Goal: Go to known website: Access a specific website the user already knows

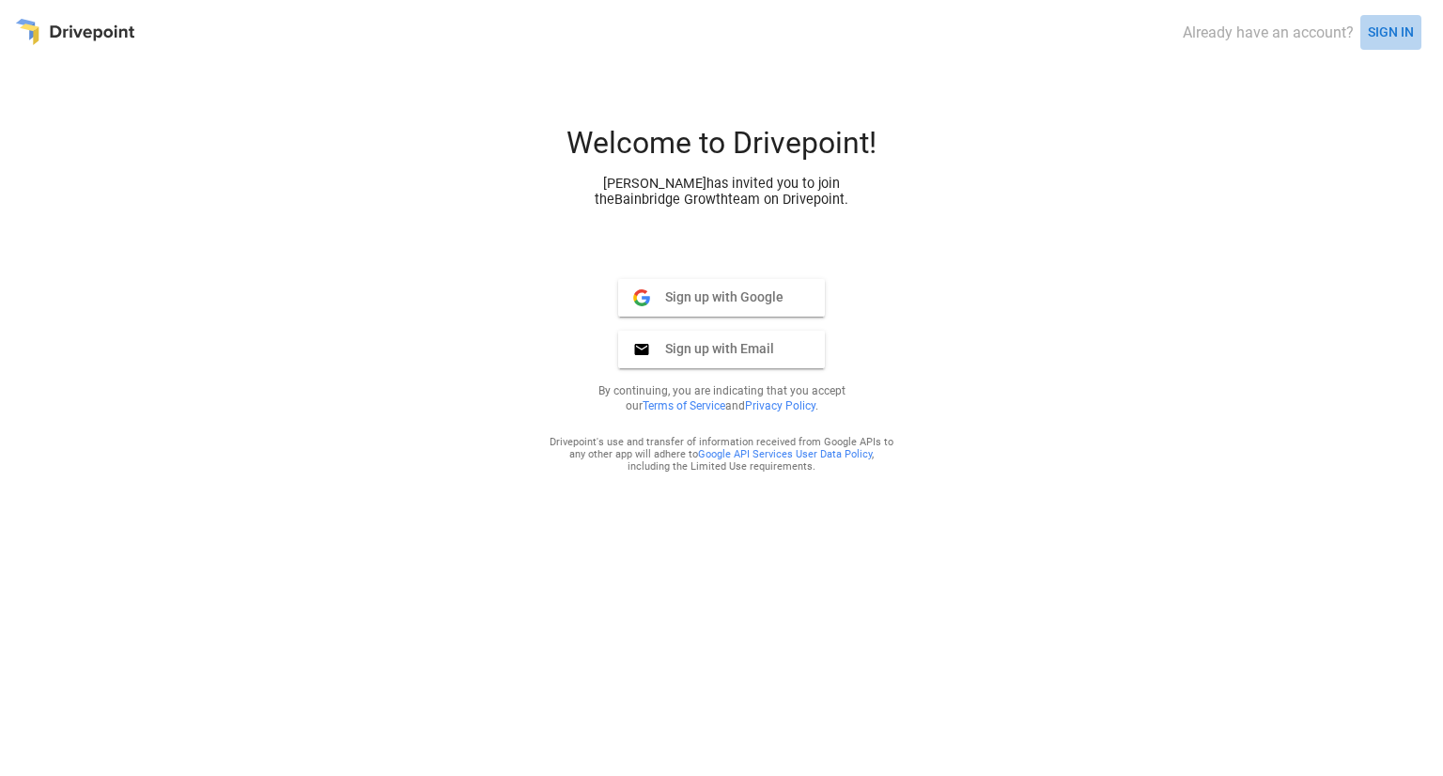
click at [1381, 22] on button "SIGN IN" at bounding box center [1390, 32] width 61 height 35
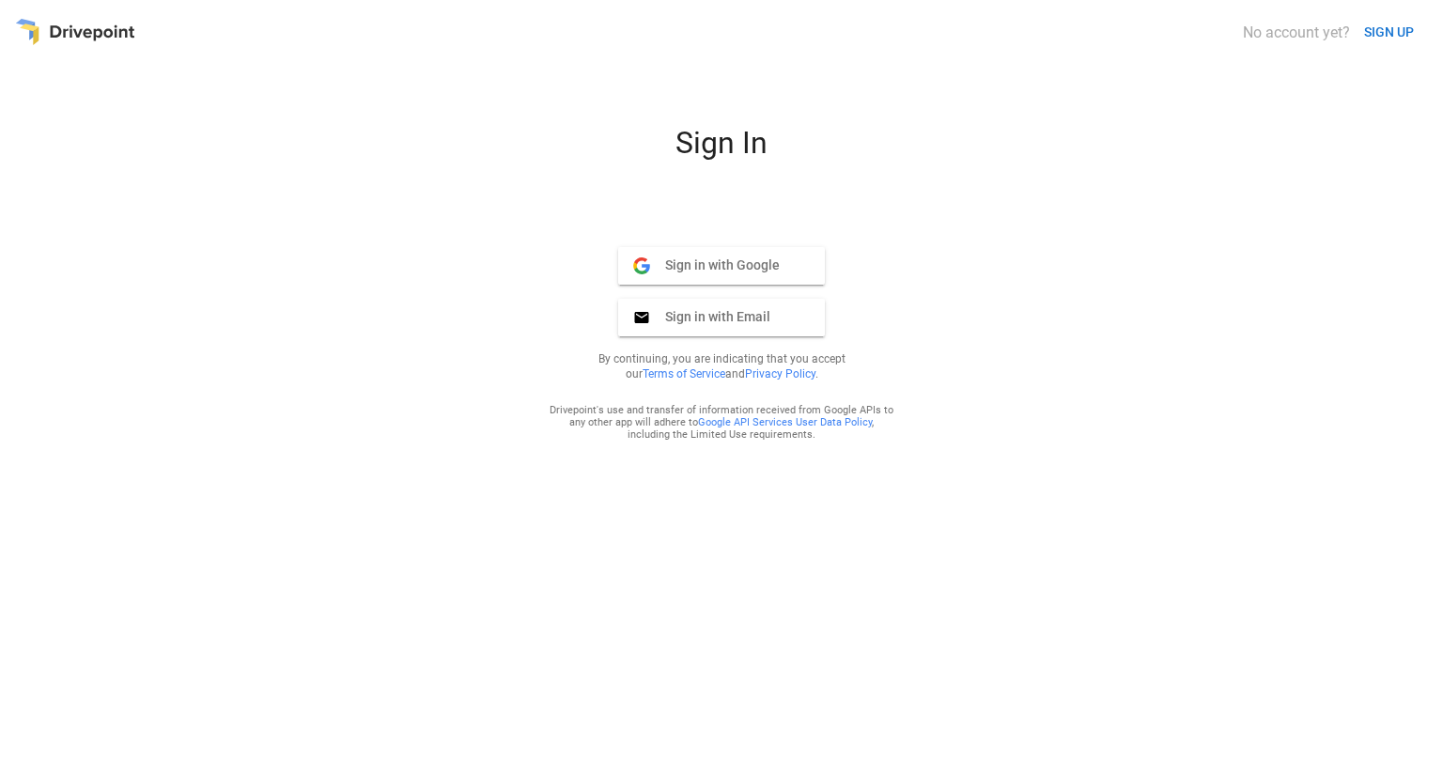
click at [666, 281] on button "Sign in with Google Google" at bounding box center [721, 266] width 207 height 38
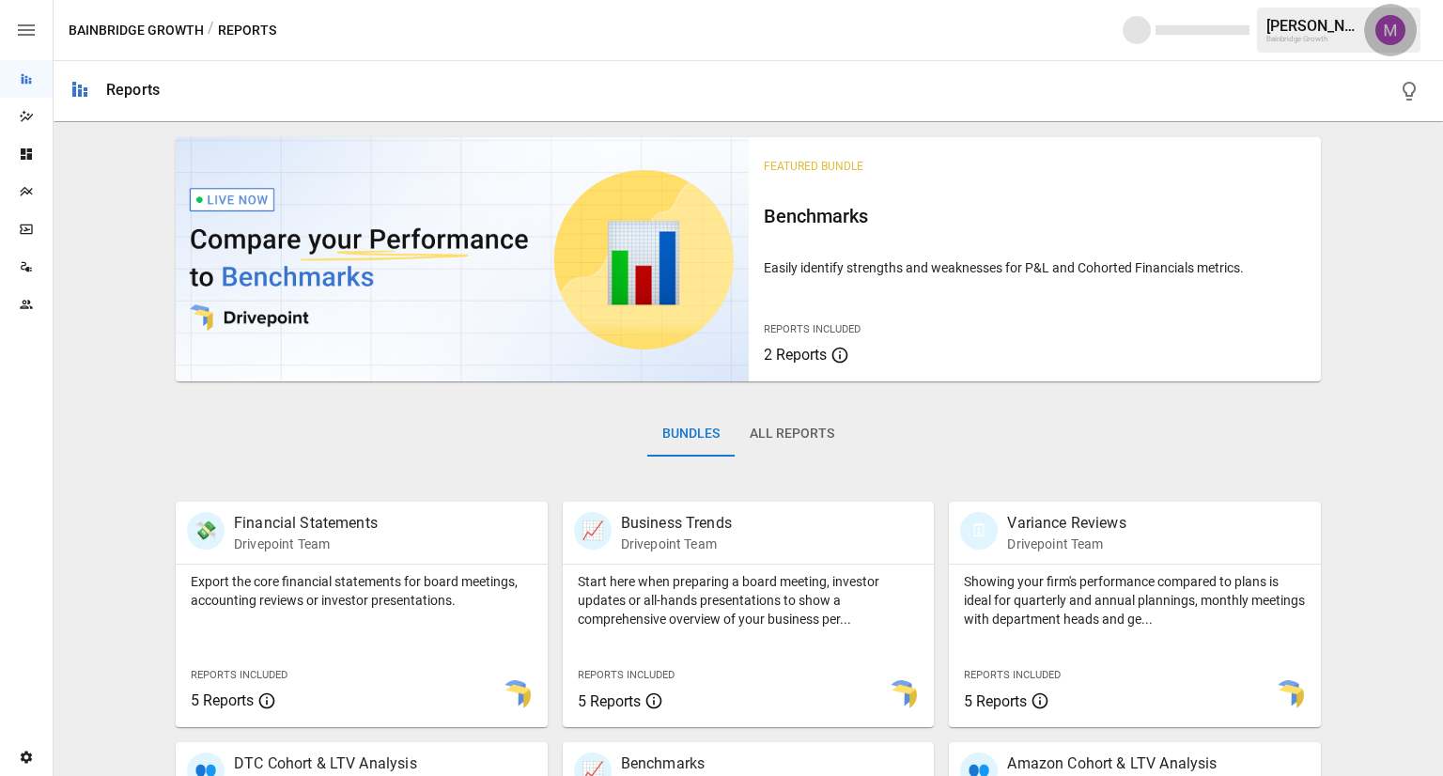
click at [1386, 46] on button "button" at bounding box center [1390, 30] width 53 height 53
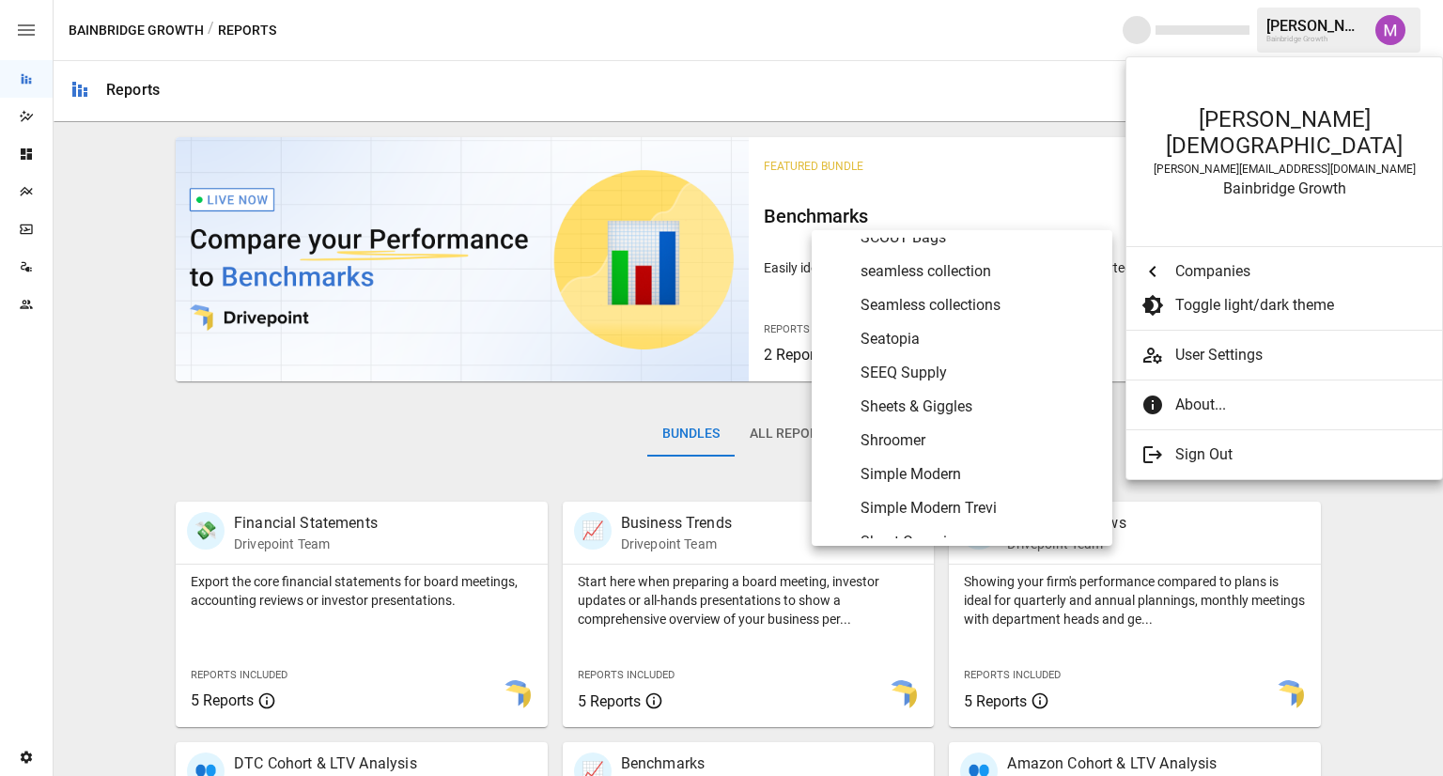
scroll to position [7923, 0]
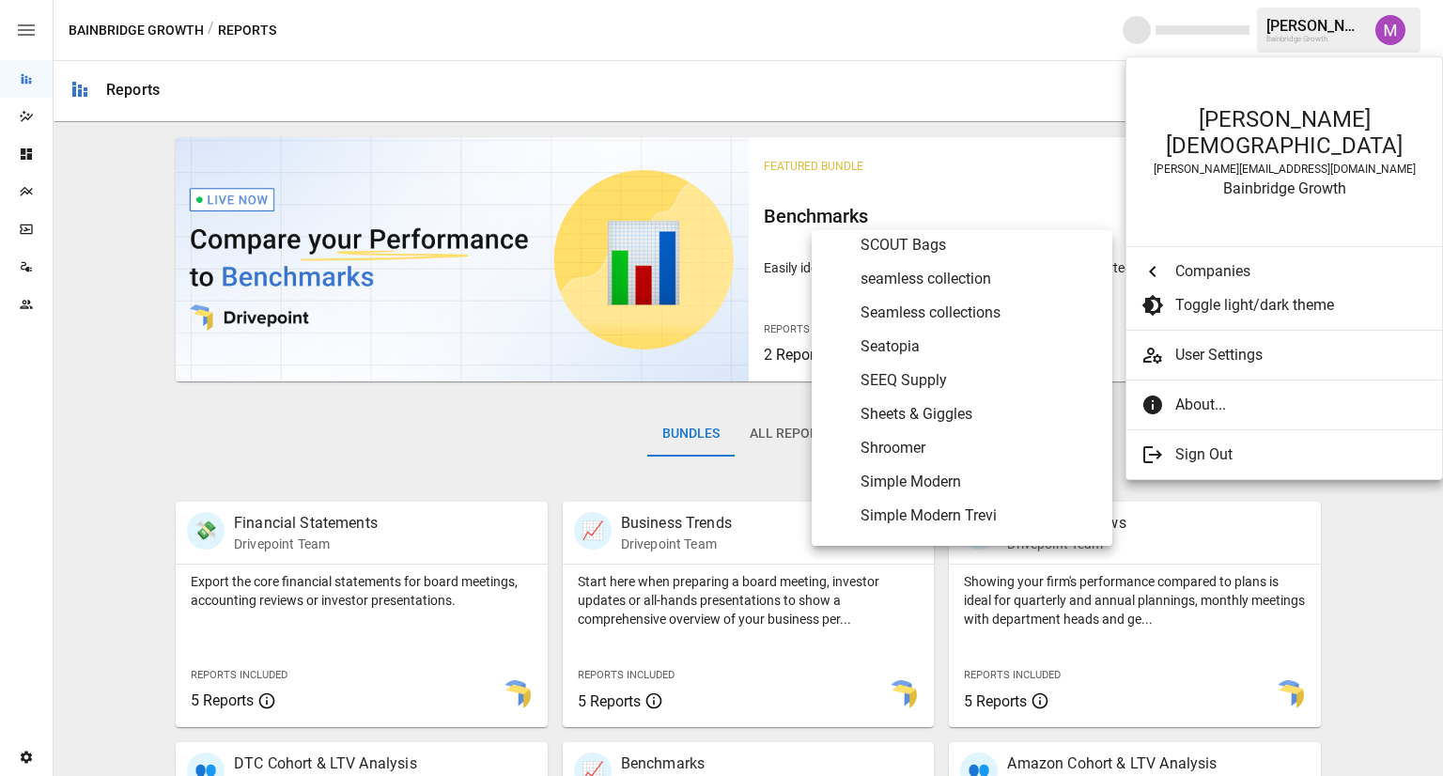
click at [926, 380] on span "SEEQ Supply" at bounding box center [978, 380] width 237 height 23
